Goal: Transaction & Acquisition: Purchase product/service

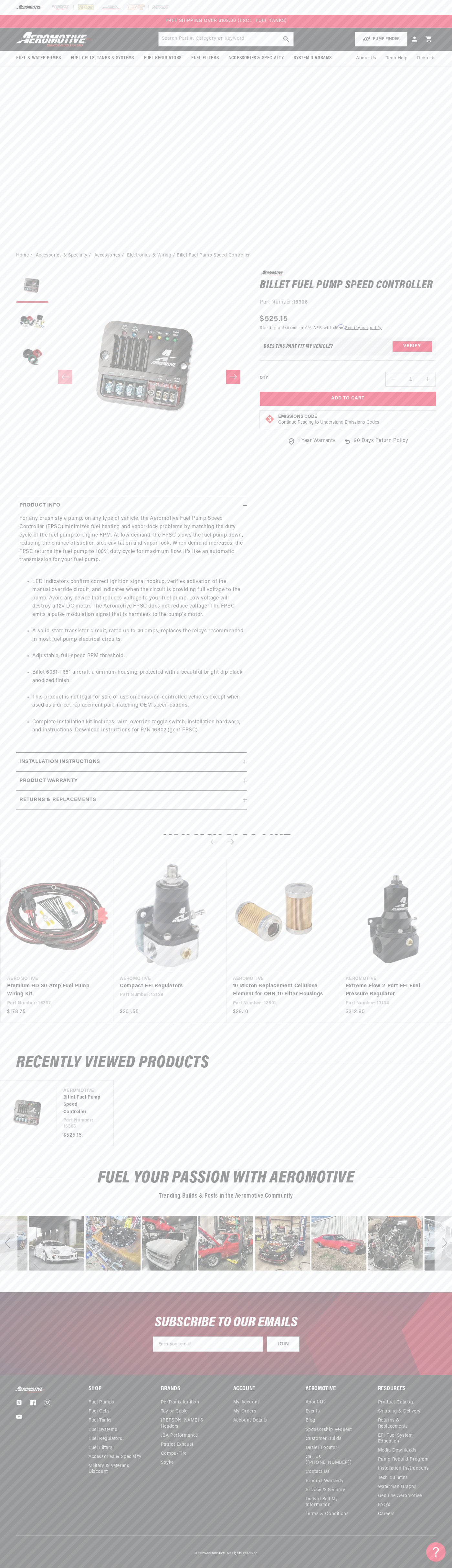
click at [199, 1] on div at bounding box center [226, 7] width 452 height 15
click at [439, 433] on section "0.0 star rating Write a review Billet Fuel Pump Speed Controller Billet Fuel Pu…" at bounding box center [226, 542] width 452 height 556
click at [268, 1563] on html "Skip to content Your cart Your cart is empty Loading... You may also like Subto…" at bounding box center [226, 784] width 452 height 1568
click at [26, 1319] on div "SUBSCRIBE TO OUR EMAILS JOIN Submit" at bounding box center [226, 1334] width 452 height 83
